Goal: Check status: Check status

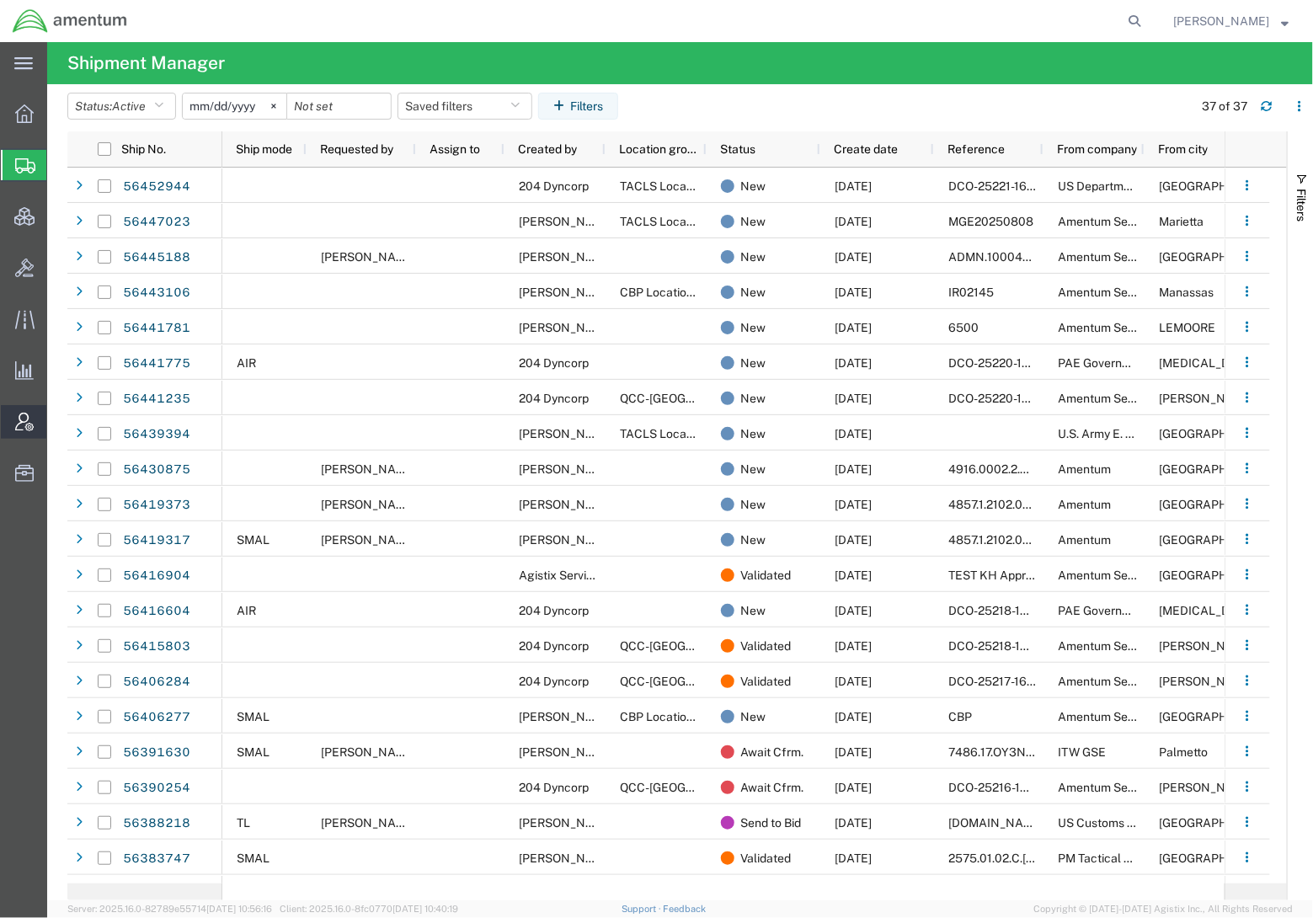
click at [58, 430] on span "Account Admin" at bounding box center [52, 422] width 12 height 34
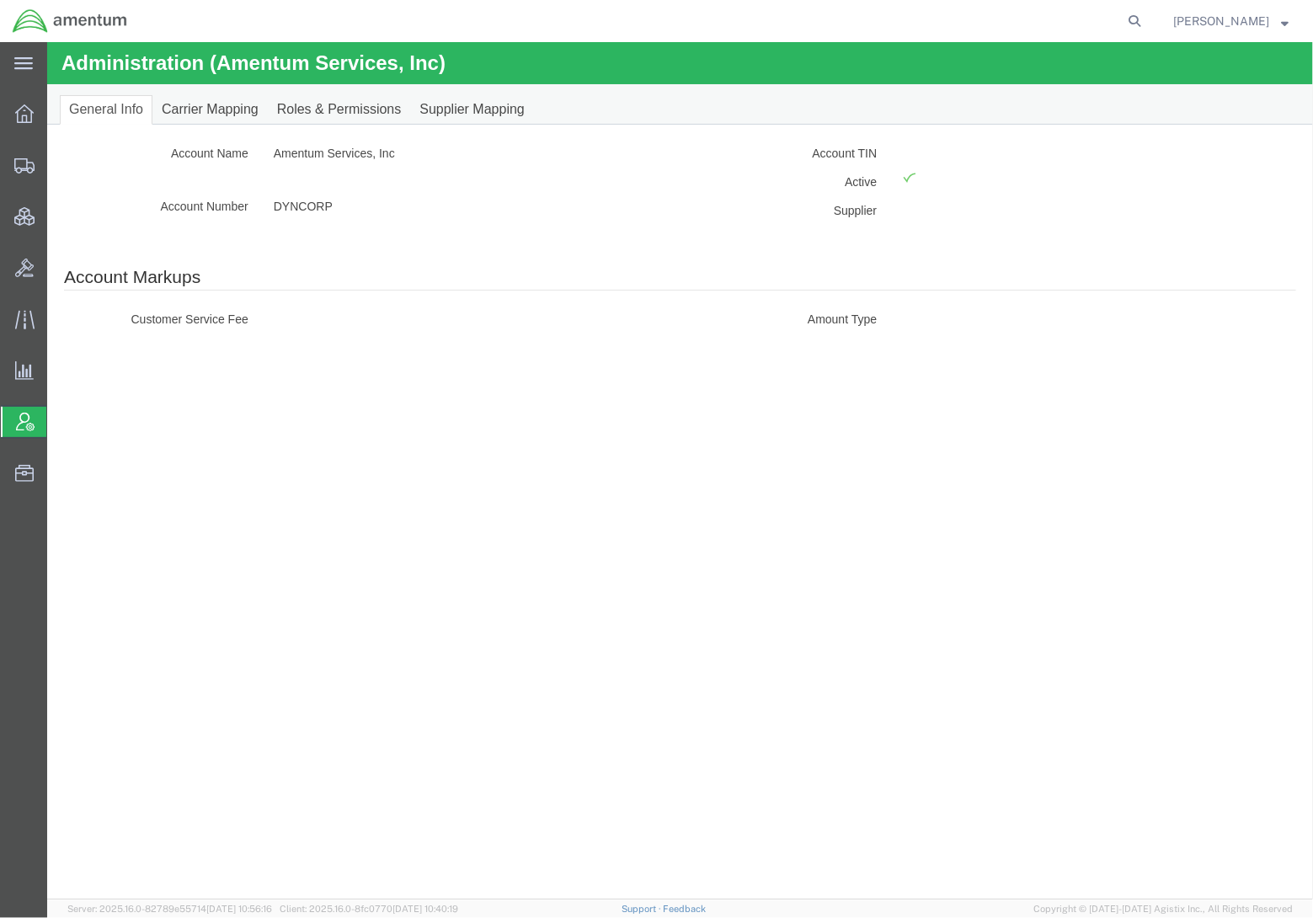
click at [82, 367] on div "Administration (Amentum Services, Inc) Account Info Cost Center Location Accoun…" at bounding box center [679, 470] width 1266 height 858
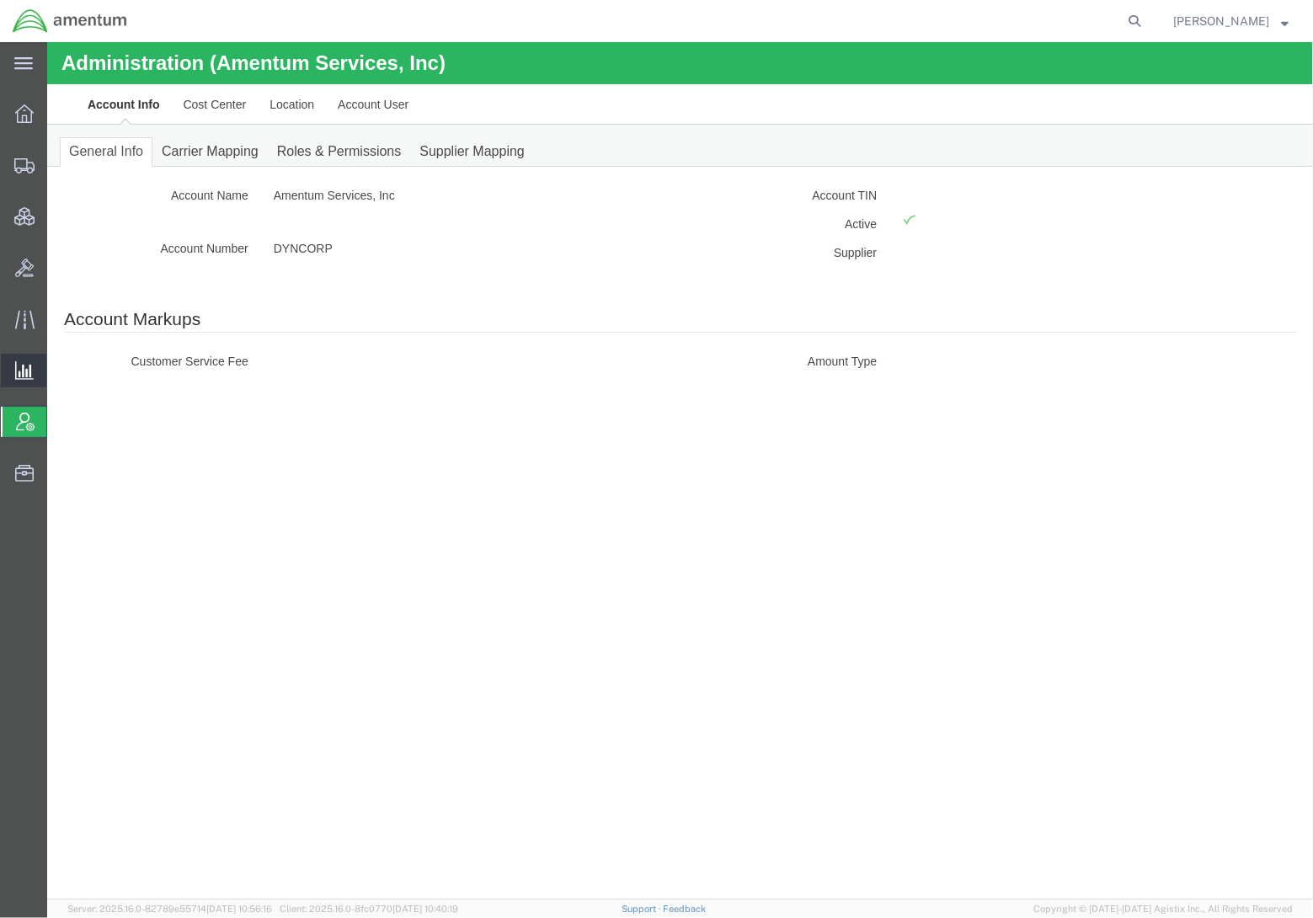
click at [58, 371] on span "Analytics" at bounding box center [52, 371] width 12 height 34
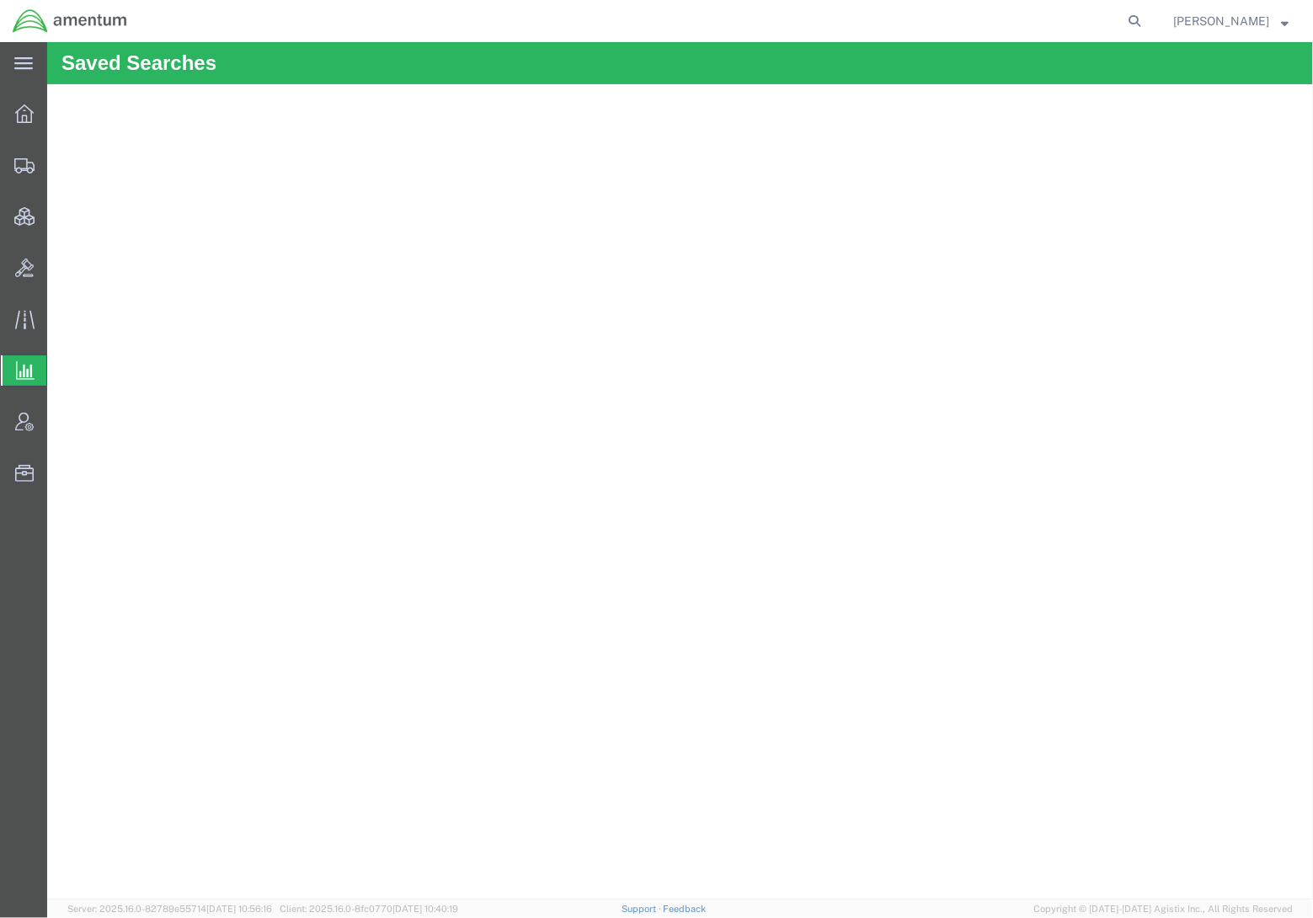
click at [0, 0] on span "Ad Hoc Reports" at bounding box center [0, 0] width 0 height 0
click at [71, 22] on img at bounding box center [70, 20] width 116 height 25
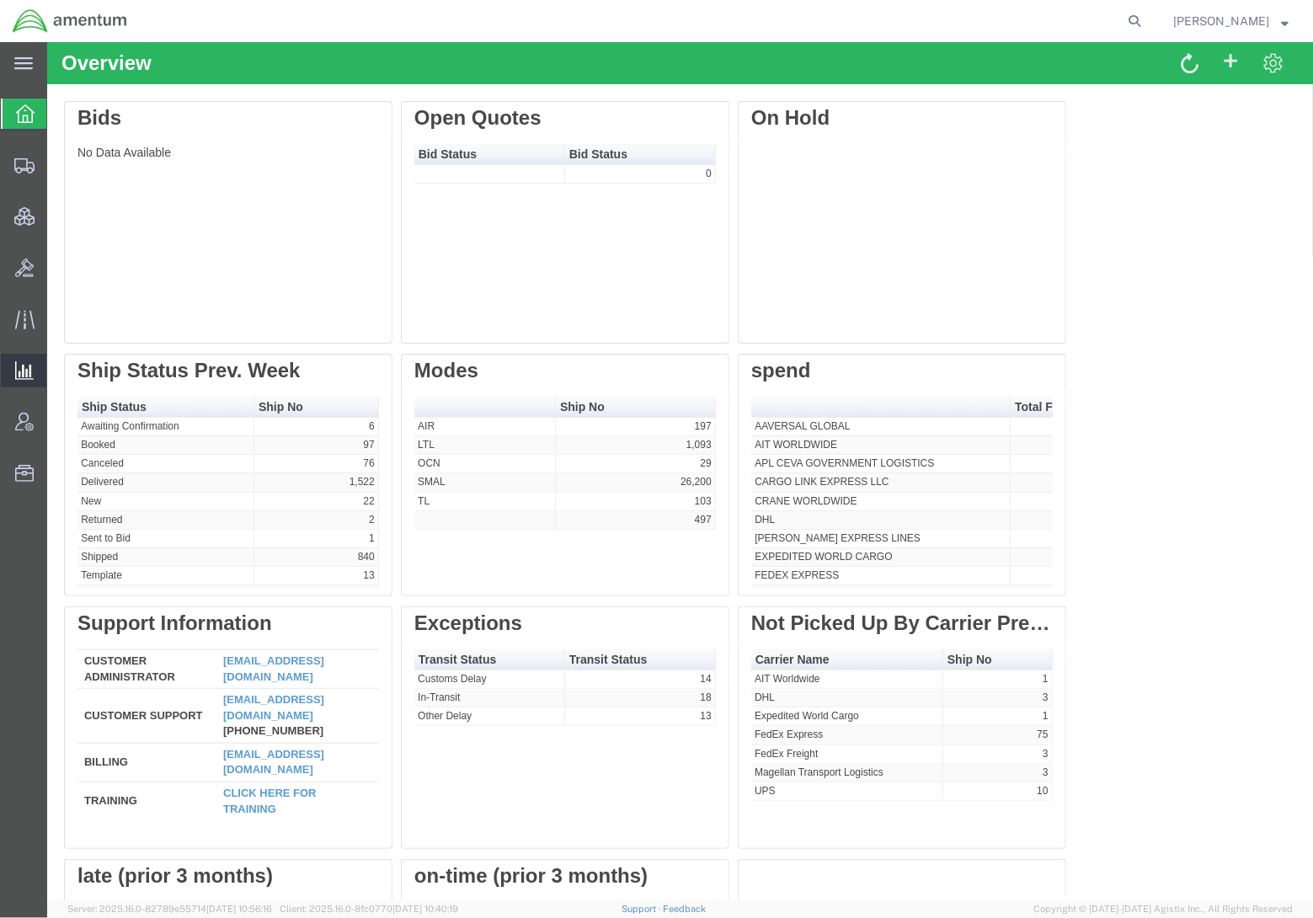
click at [58, 377] on span "Analytics" at bounding box center [52, 371] width 12 height 34
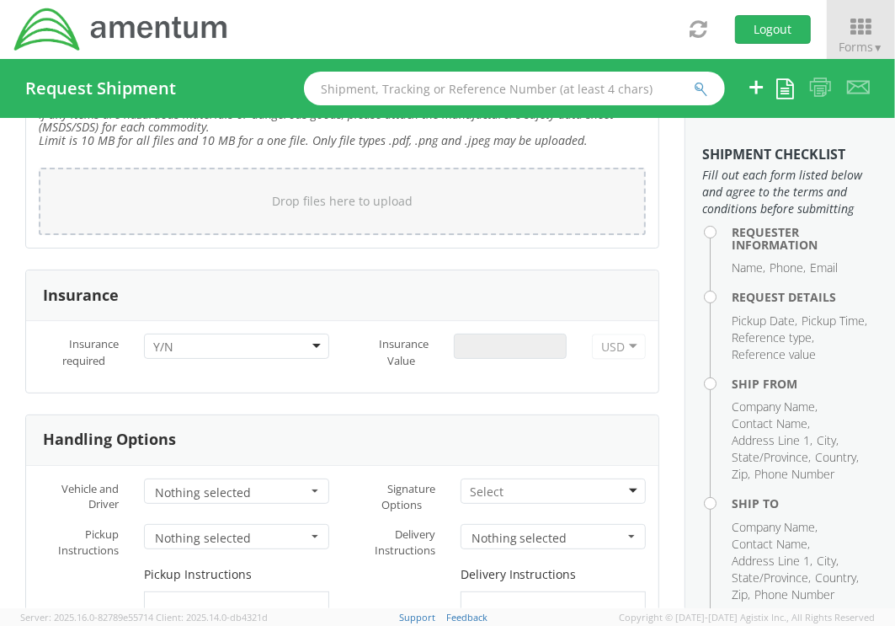
scroll to position [2273, 0]
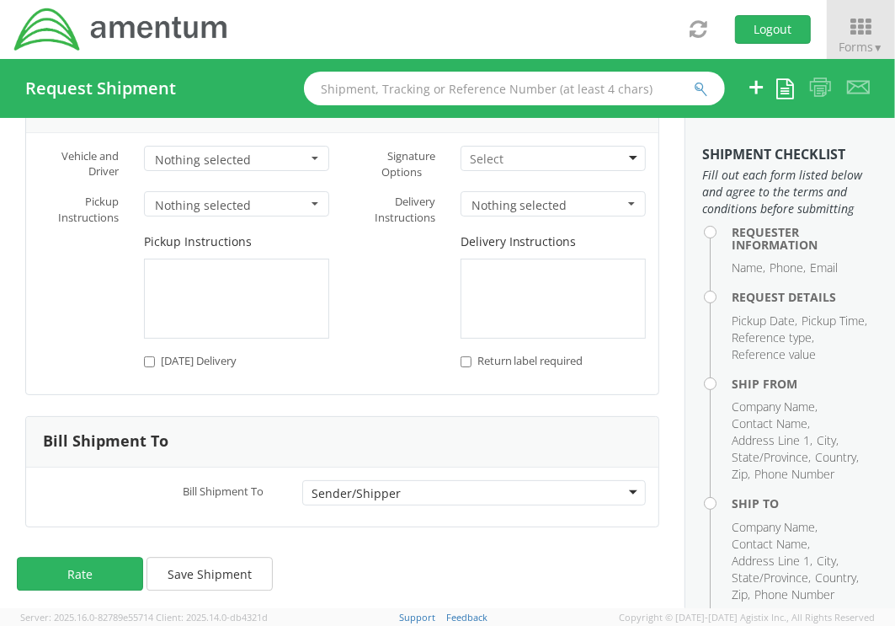
type input "[PERSON_NAME]"
type input "[PHONE_NUMBER]"
type input "[PERSON_NAME][EMAIL_ADDRESS][DOMAIN_NAME]"
select select "OVHD.600294.PURCH"
click at [357, 489] on div "Sender/Shipper" at bounding box center [356, 493] width 89 height 17
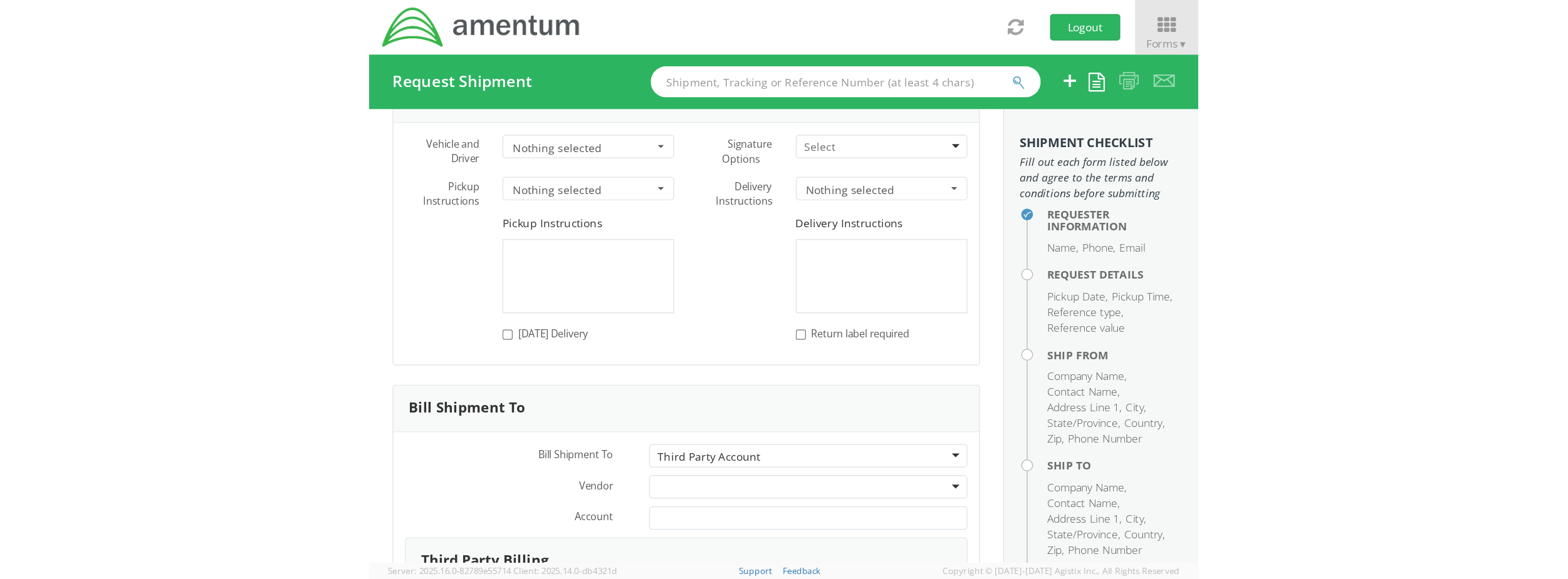
scroll to position [1841, 0]
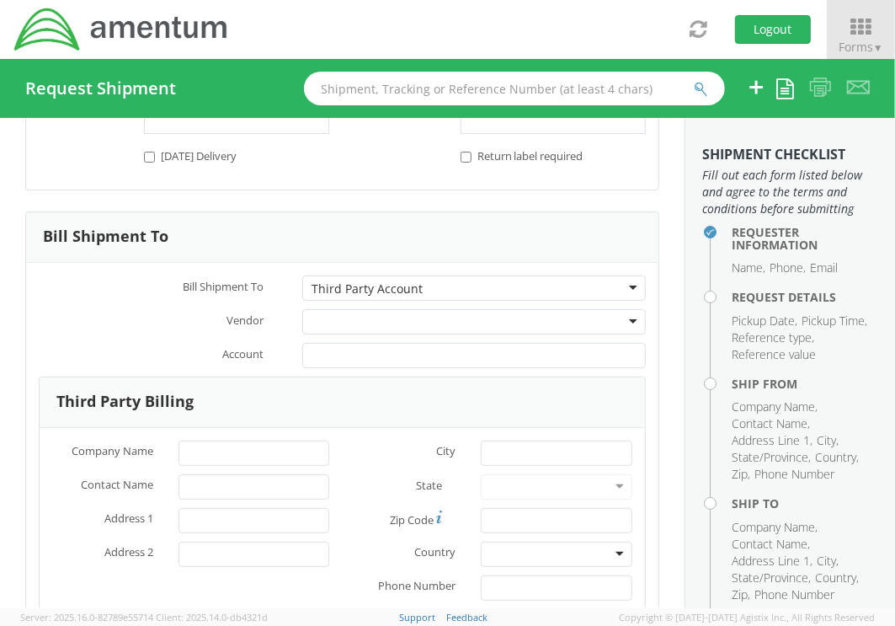
drag, startPoint x: 359, startPoint y: 561, endPoint x: 1816, endPoint y: 30, distance: 1550.9
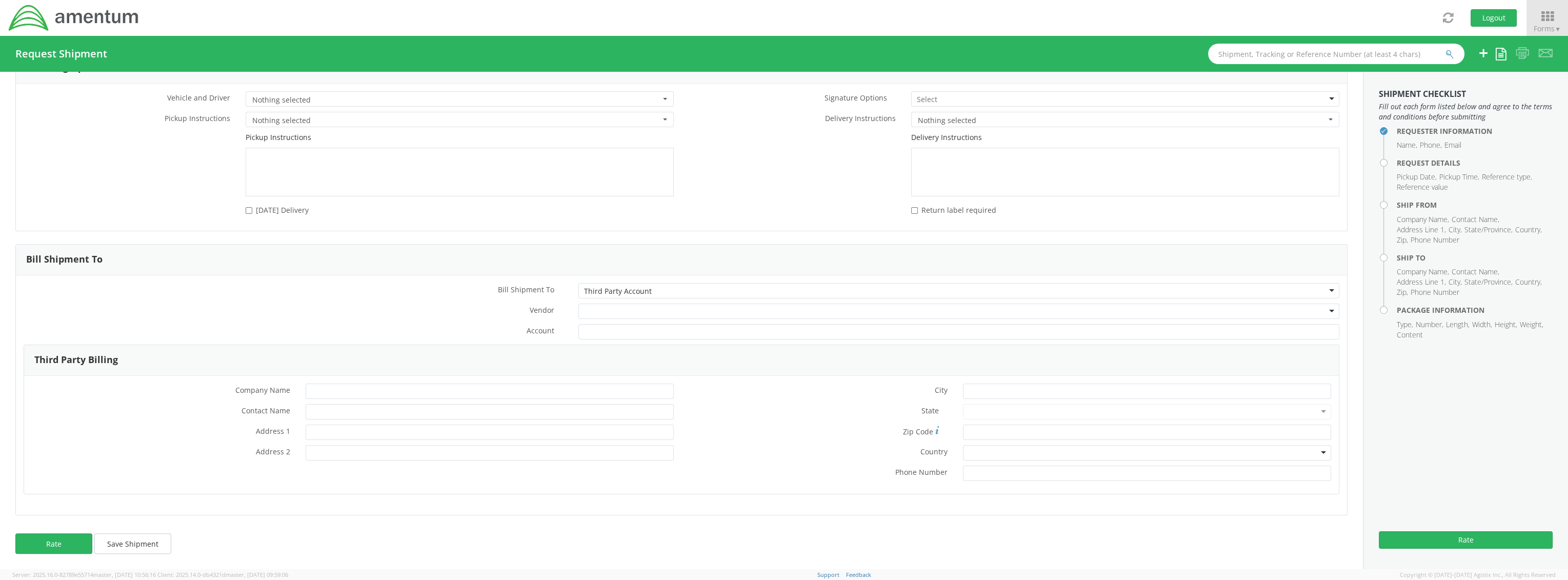
scroll to position [1364, 0]
click at [545, 295] on div "Third Party Account" at bounding box center [959, 292] width 761 height 15
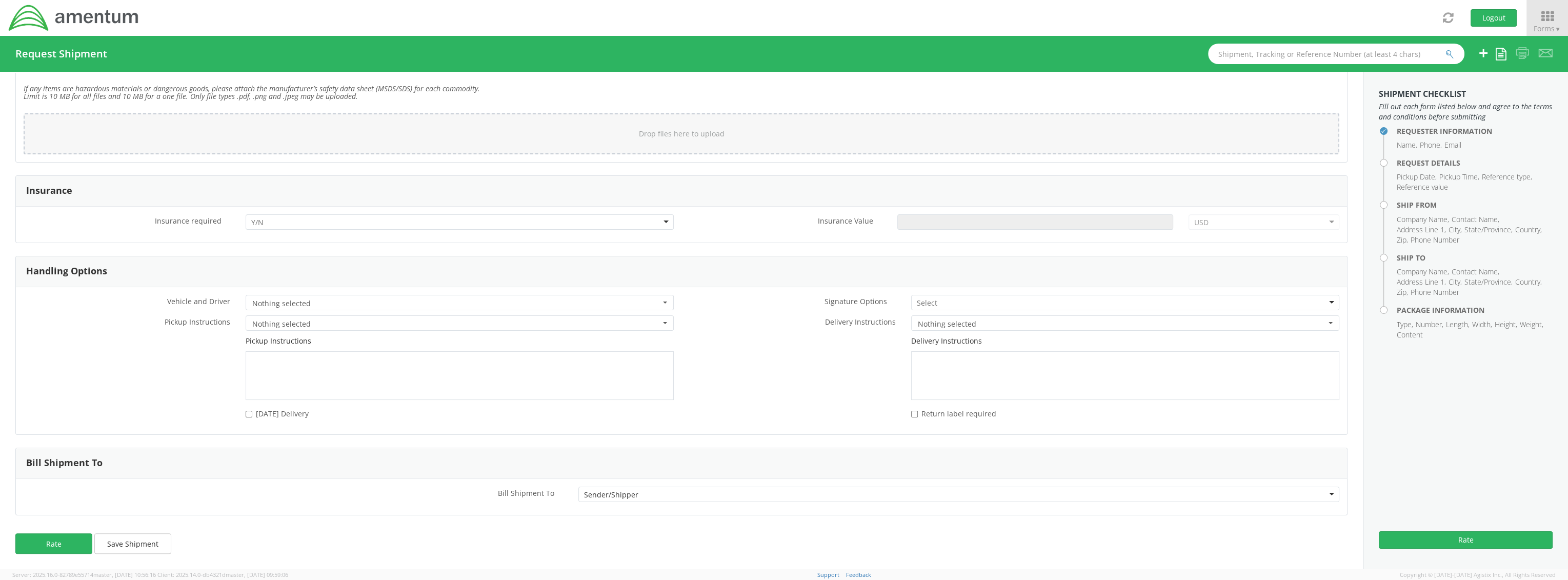
scroll to position [1160, 0]
click at [545, 365] on div "Sender/Shipper" at bounding box center [959, 496] width 761 height 15
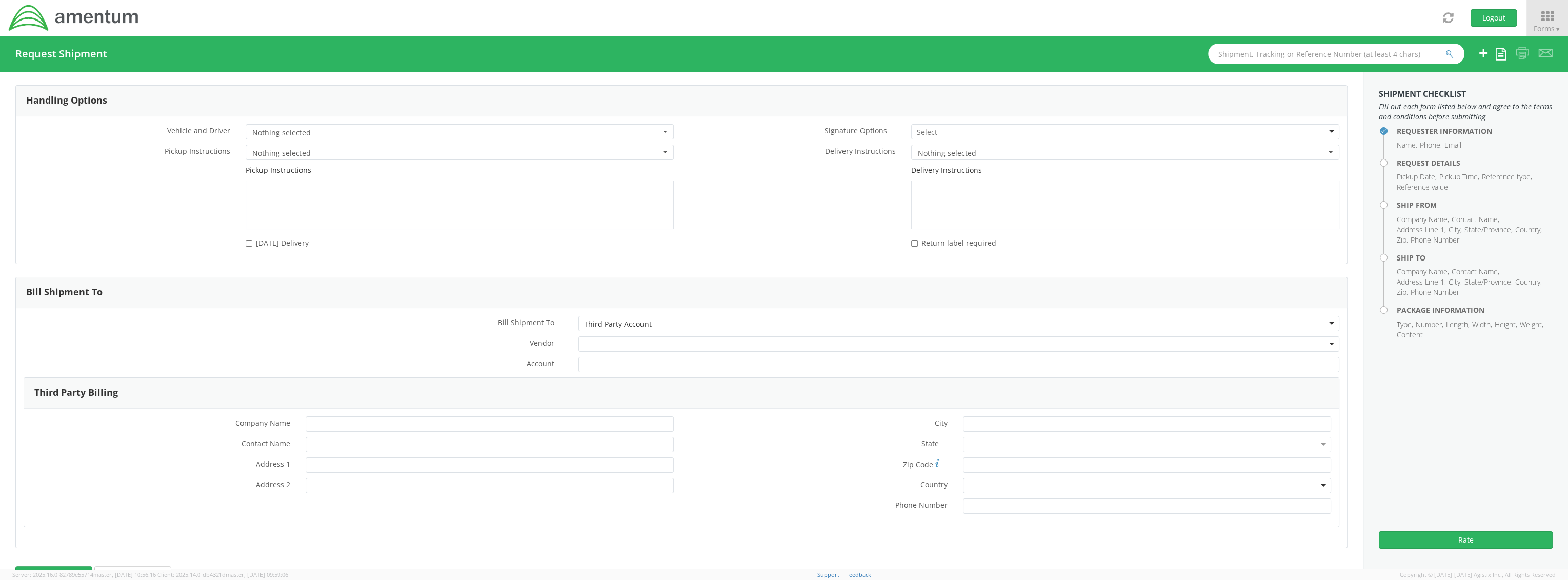
scroll to position [1364, 0]
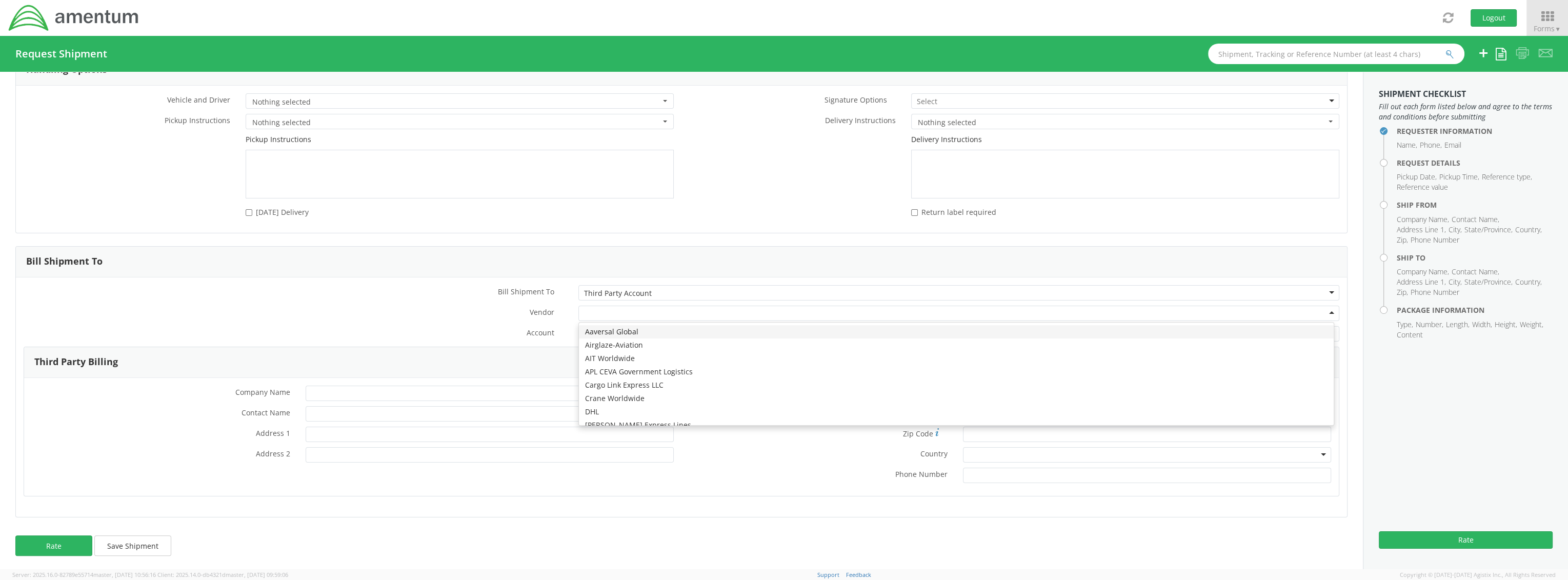
click at [545, 314] on div at bounding box center [959, 313] width 761 height 15
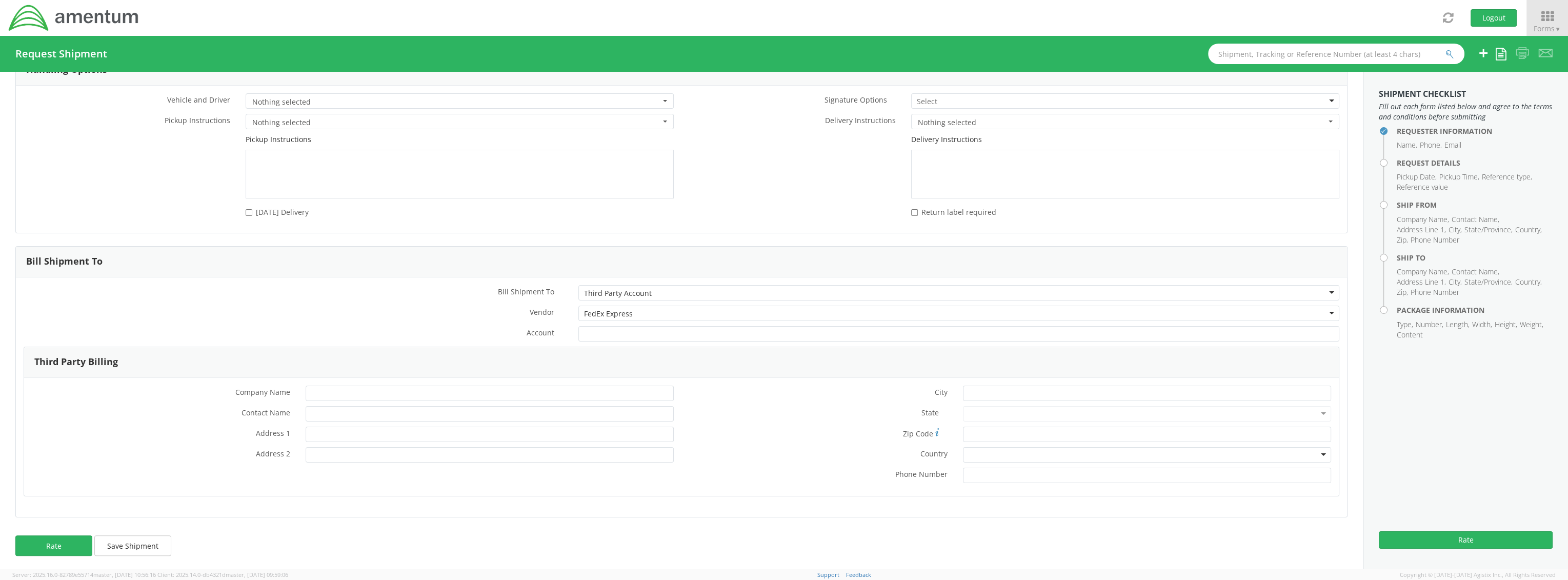
click at [545, 342] on div "Account *" at bounding box center [681, 337] width 1331 height 21
click at [545, 329] on input "Account *" at bounding box center [959, 334] width 761 height 15
type input "123456789"
click at [406, 365] on input "* Company Name" at bounding box center [489, 393] width 368 height 15
type input "Acme"
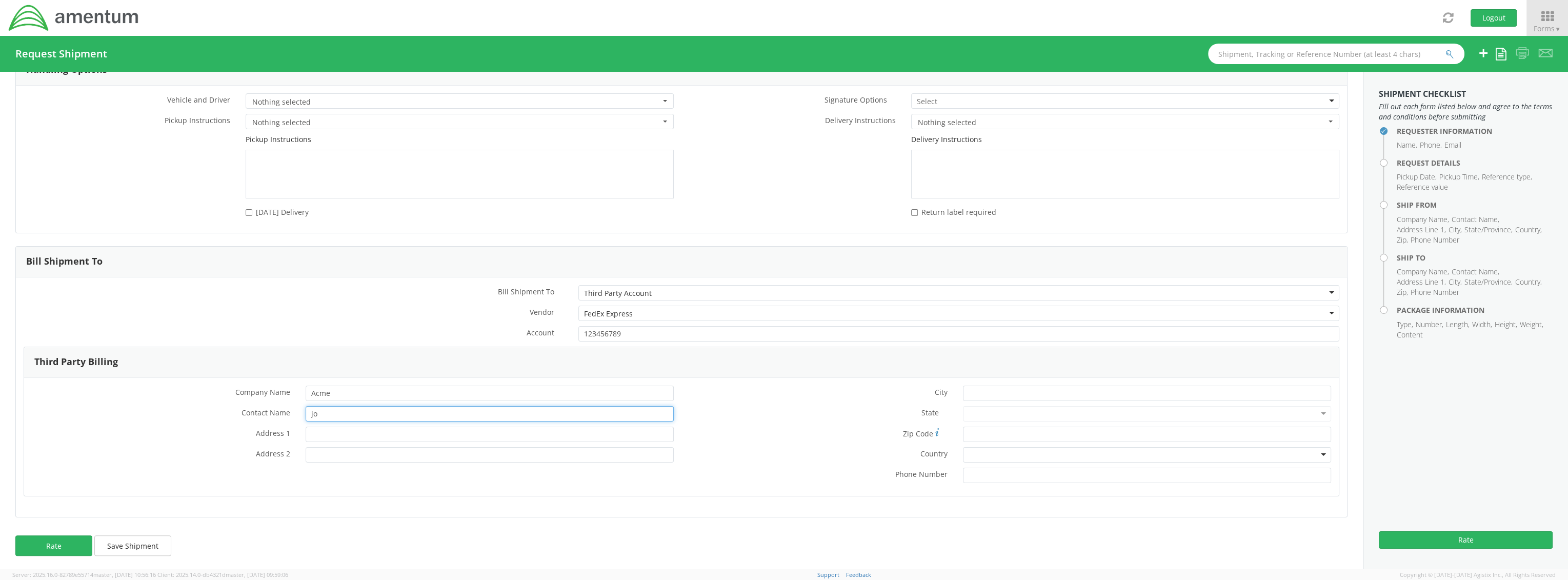
type input "j"
type input "[PERSON_NAME]"
type input "[STREET_ADDRESS]"
type input "Anytown"
type input "70123"
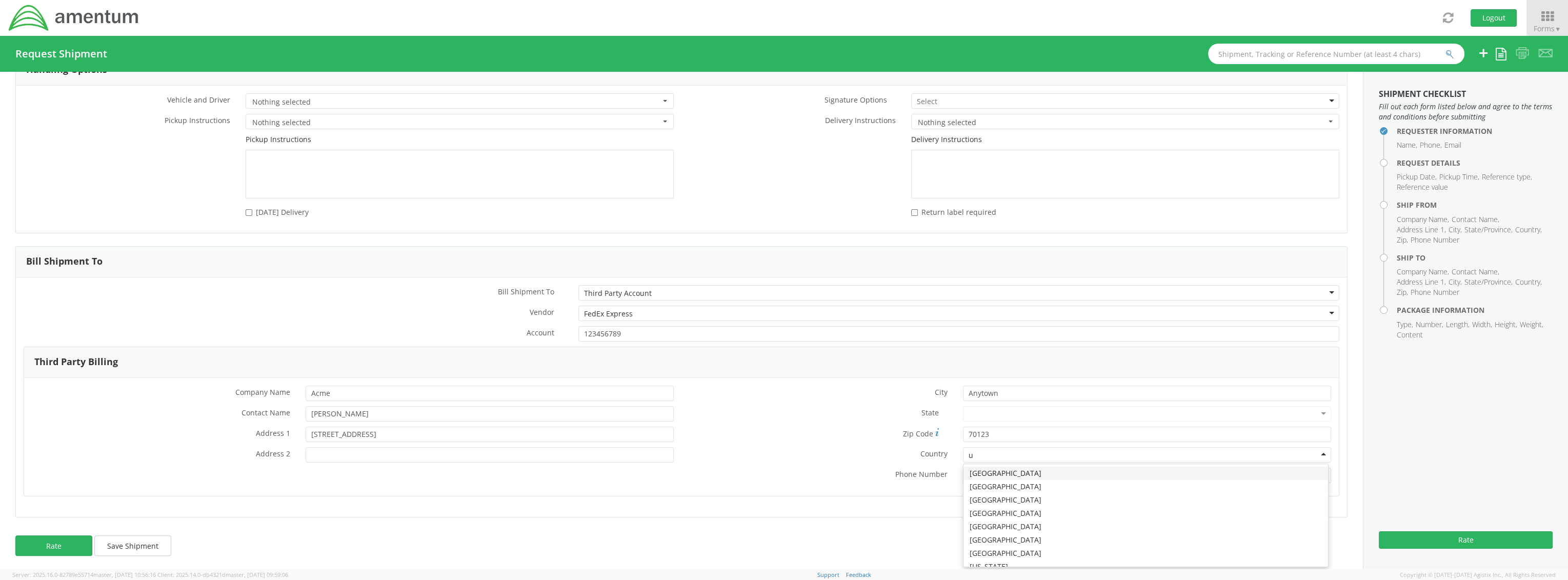
type input "un"
click at [545, 365] on input "* Phone Number" at bounding box center [1147, 475] width 368 height 15
type input "[PHONE_NUMBER]"
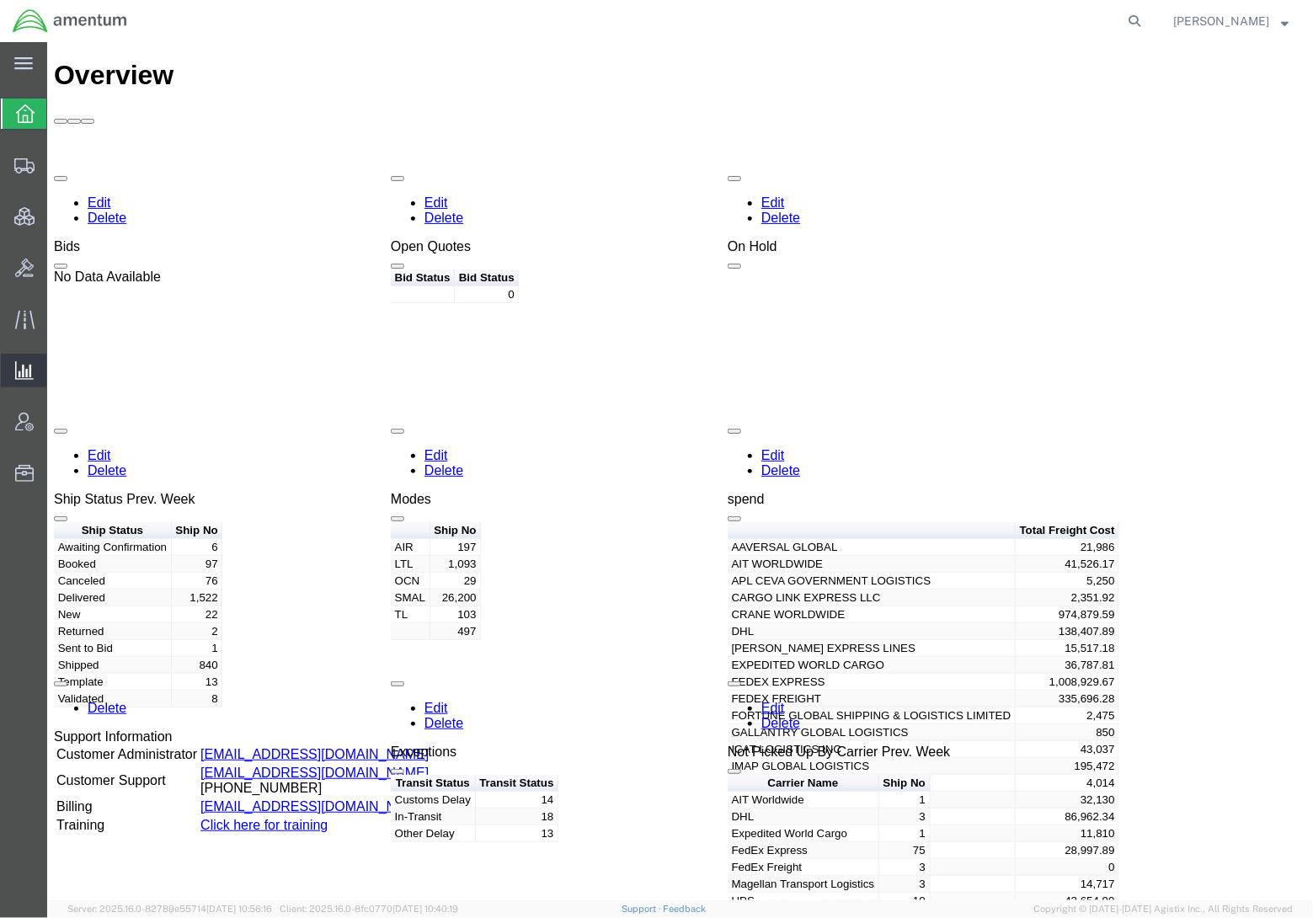
click at [58, 371] on span "Analytics" at bounding box center [52, 371] width 12 height 34
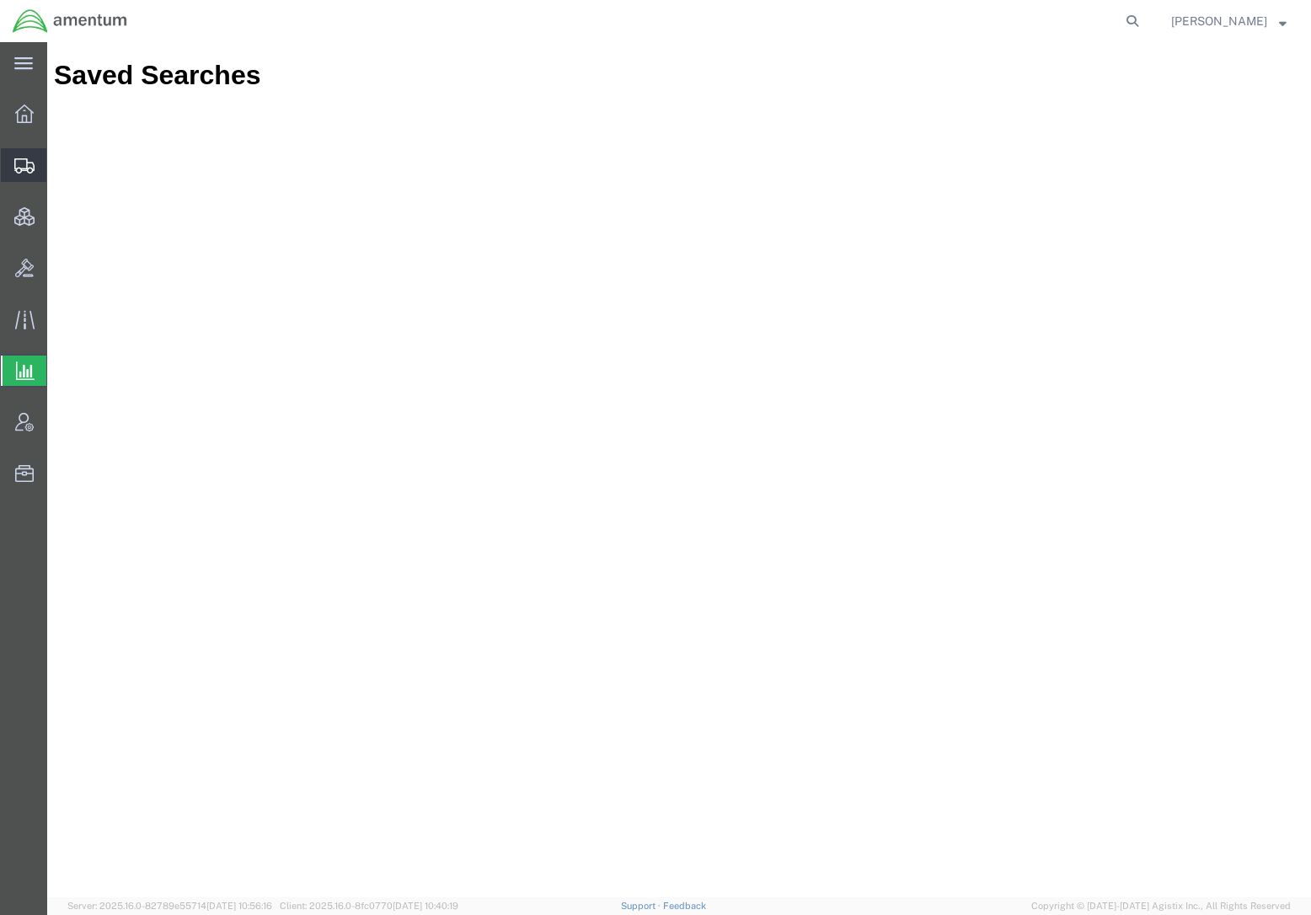
click at [58, 166] on span "Shipments" at bounding box center [52, 165] width 12 height 34
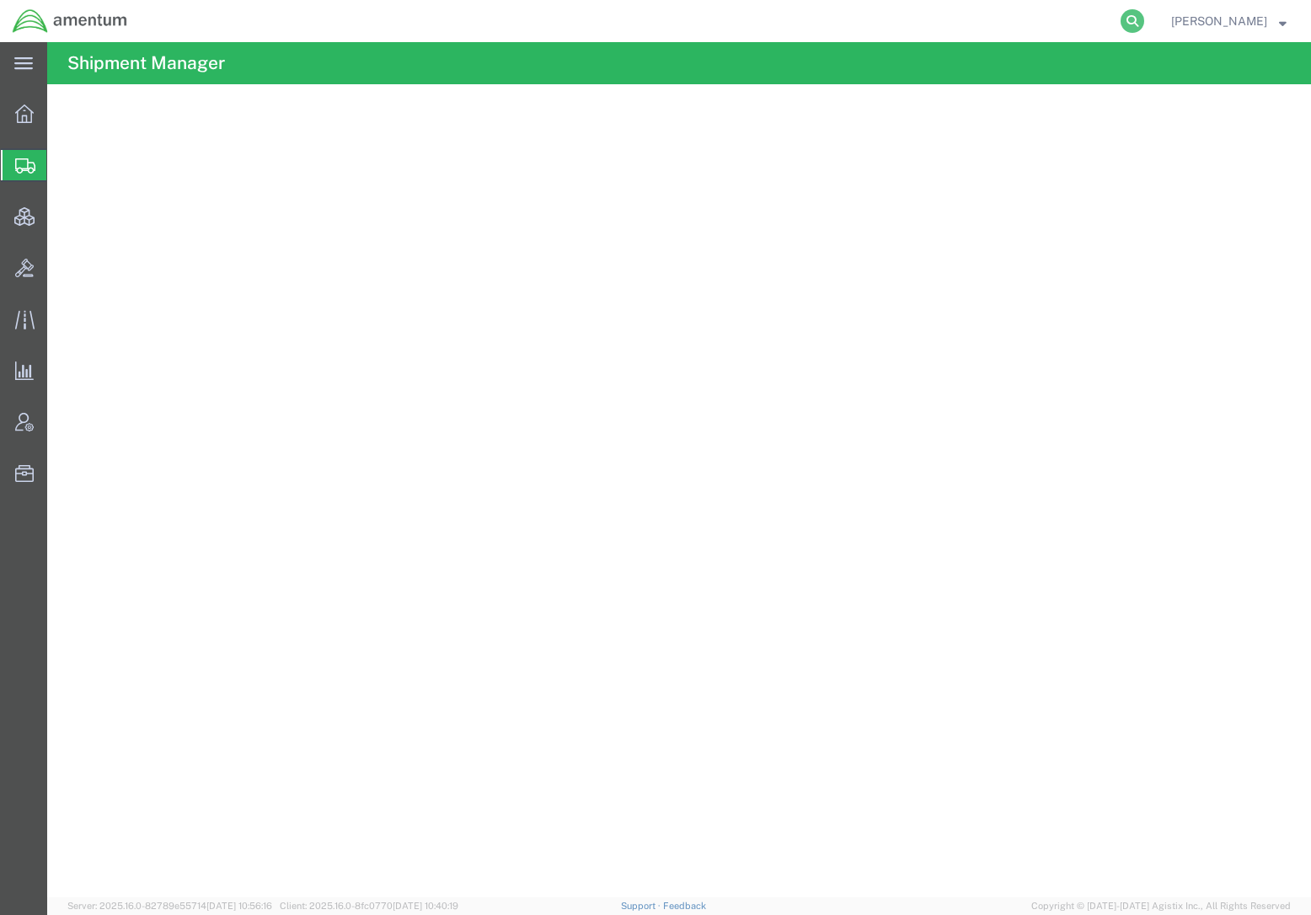
click at [1124, 20] on icon at bounding box center [1132, 21] width 24 height 24
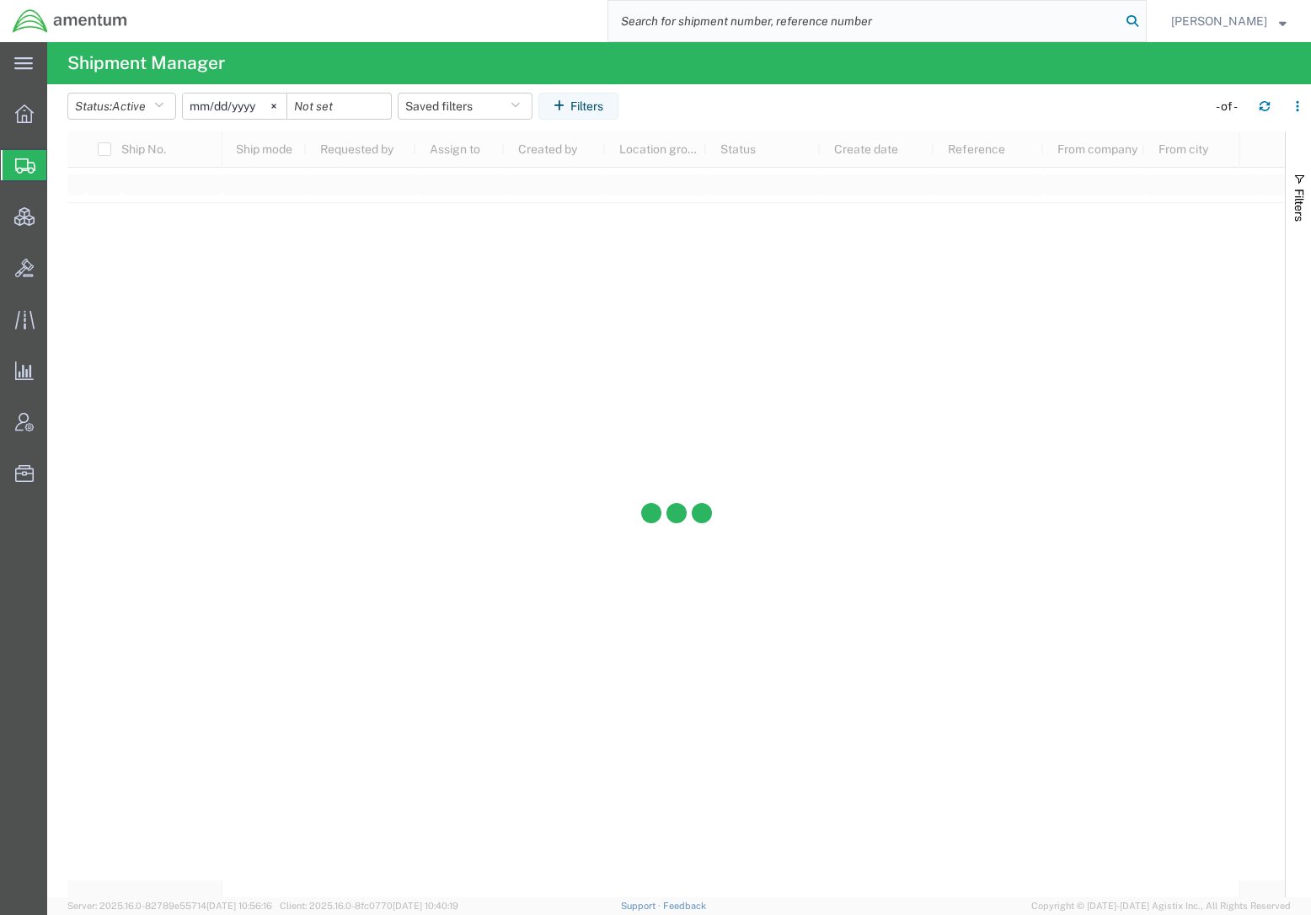
paste input "53829322"
type input "53829322"
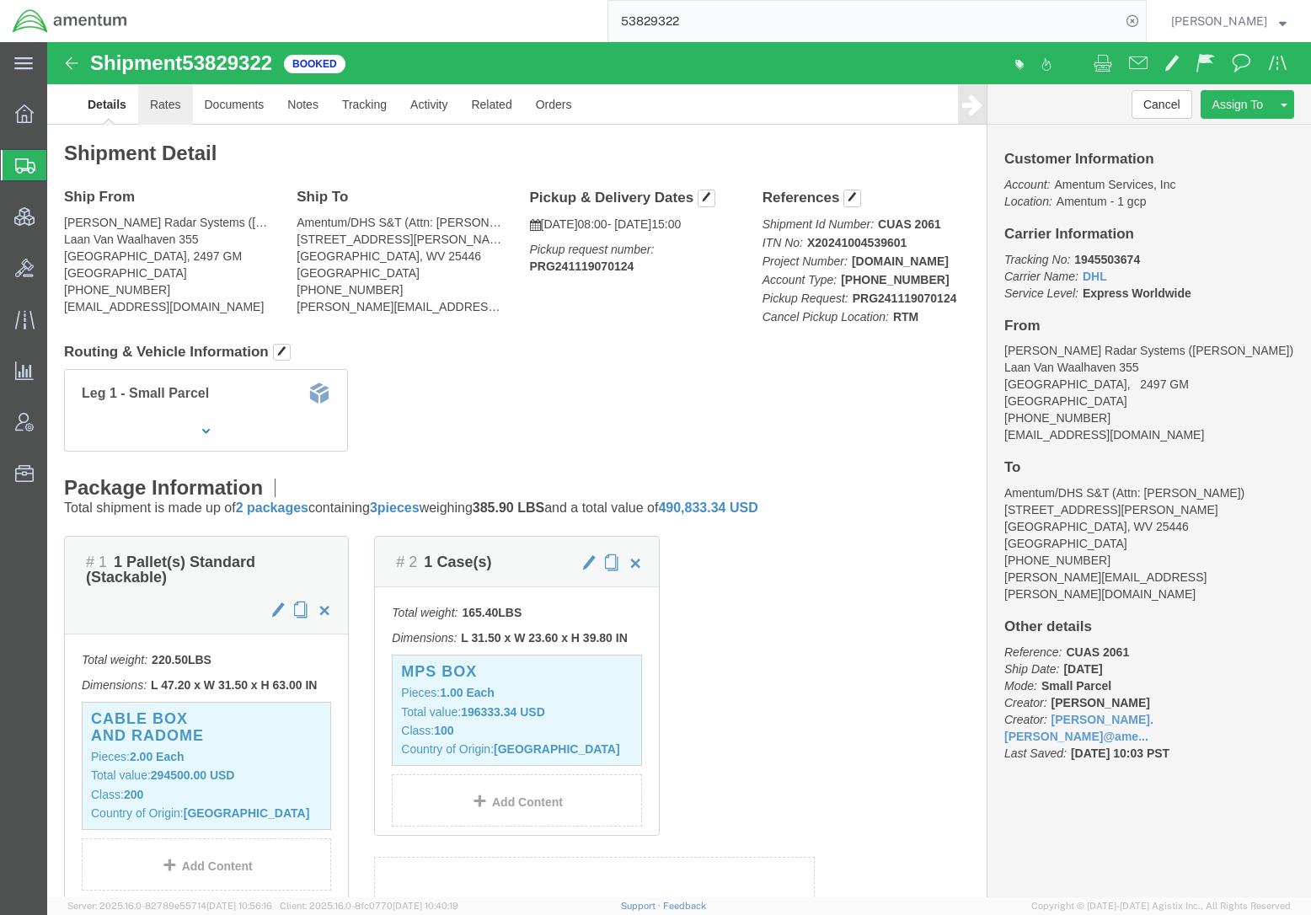
click link "Rates"
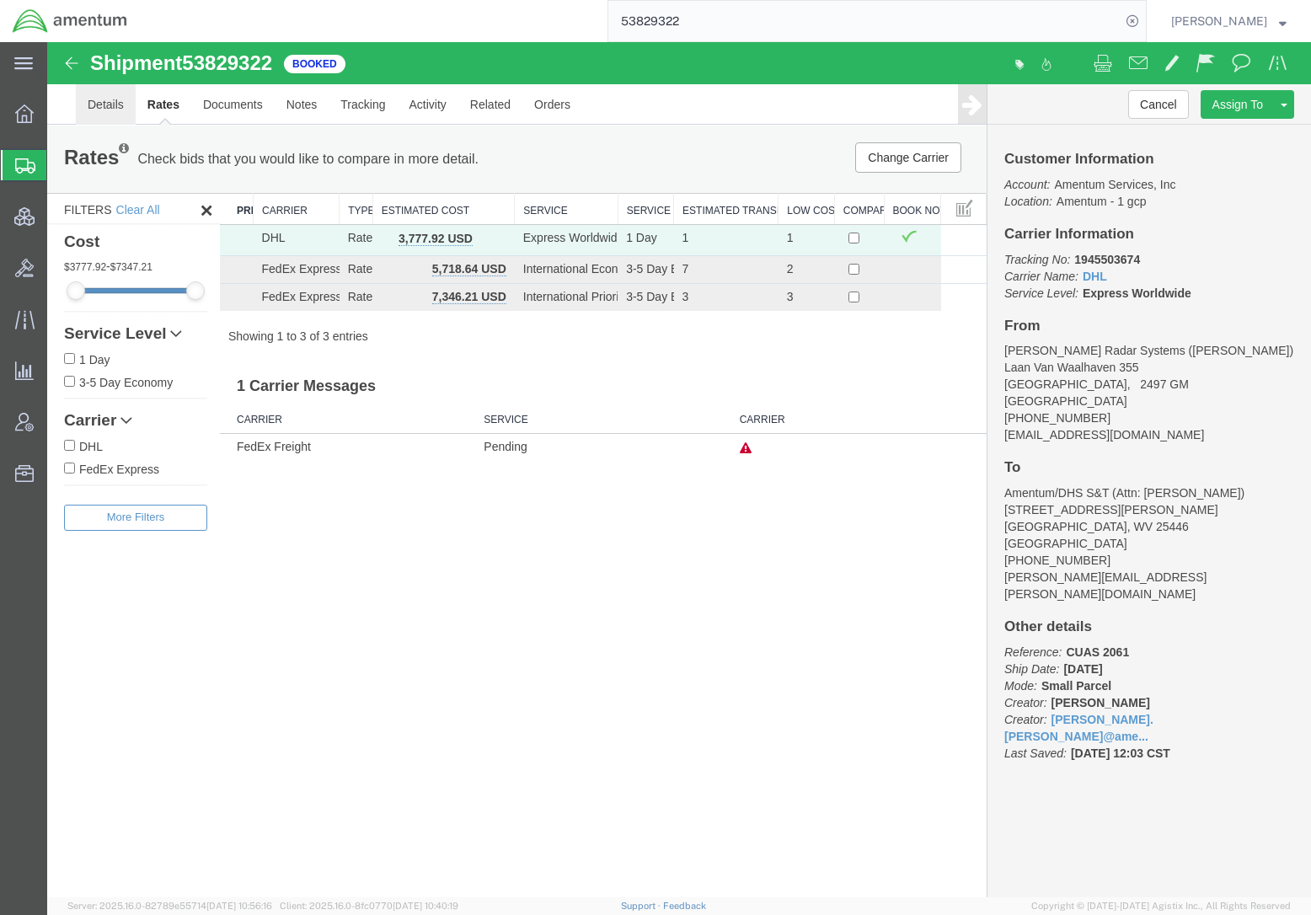
drag, startPoint x: 111, startPoint y: 102, endPoint x: 350, endPoint y: 170, distance: 248.8
click at [111, 102] on link "Details" at bounding box center [106, 104] width 60 height 40
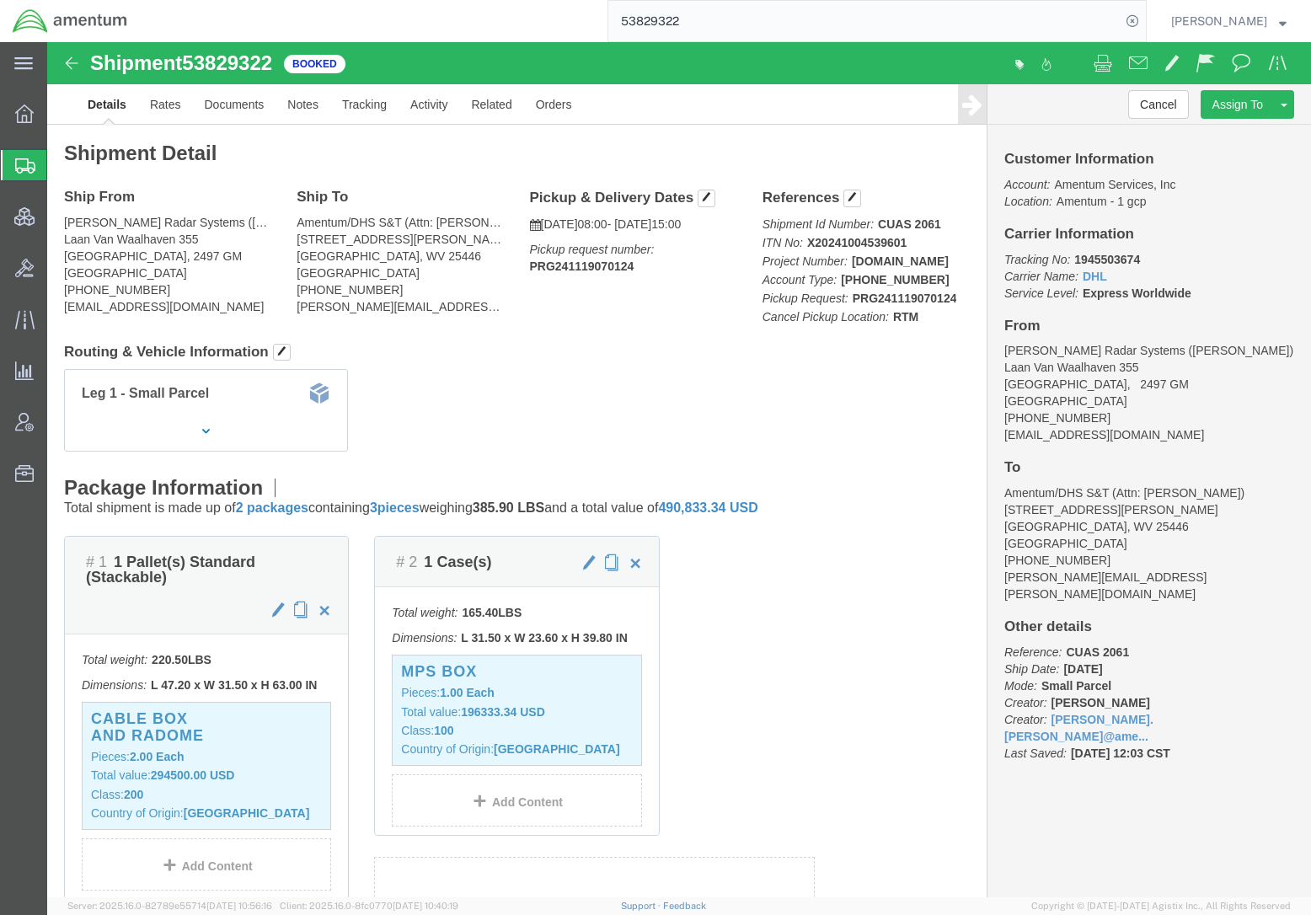
click p "Reference: CUAS 2061 Ship Date: 11/19/2024 Mode: Small Parcel Creator: Jocelyn …"
drag, startPoint x: 1098, startPoint y: 645, endPoint x: 995, endPoint y: 645, distance: 103.6
click p "Reference: CUAS 2061 Ship Date: 11/19/2024 Mode: Small Parcel Creator: Jocelyn …"
copy b "Jocelyn Wilhelm"
